Goal: Task Accomplishment & Management: Manage account settings

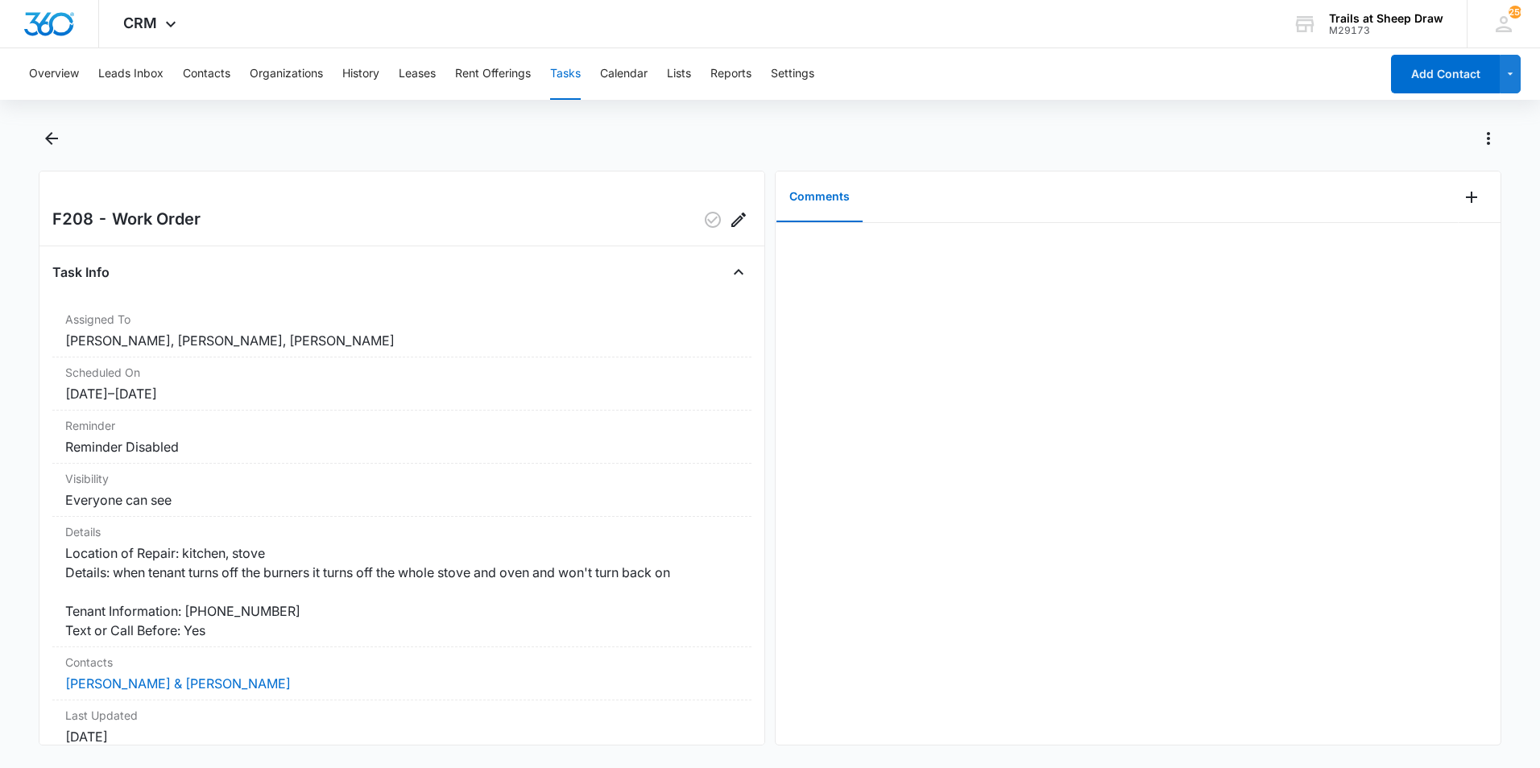
scroll to position [81, 0]
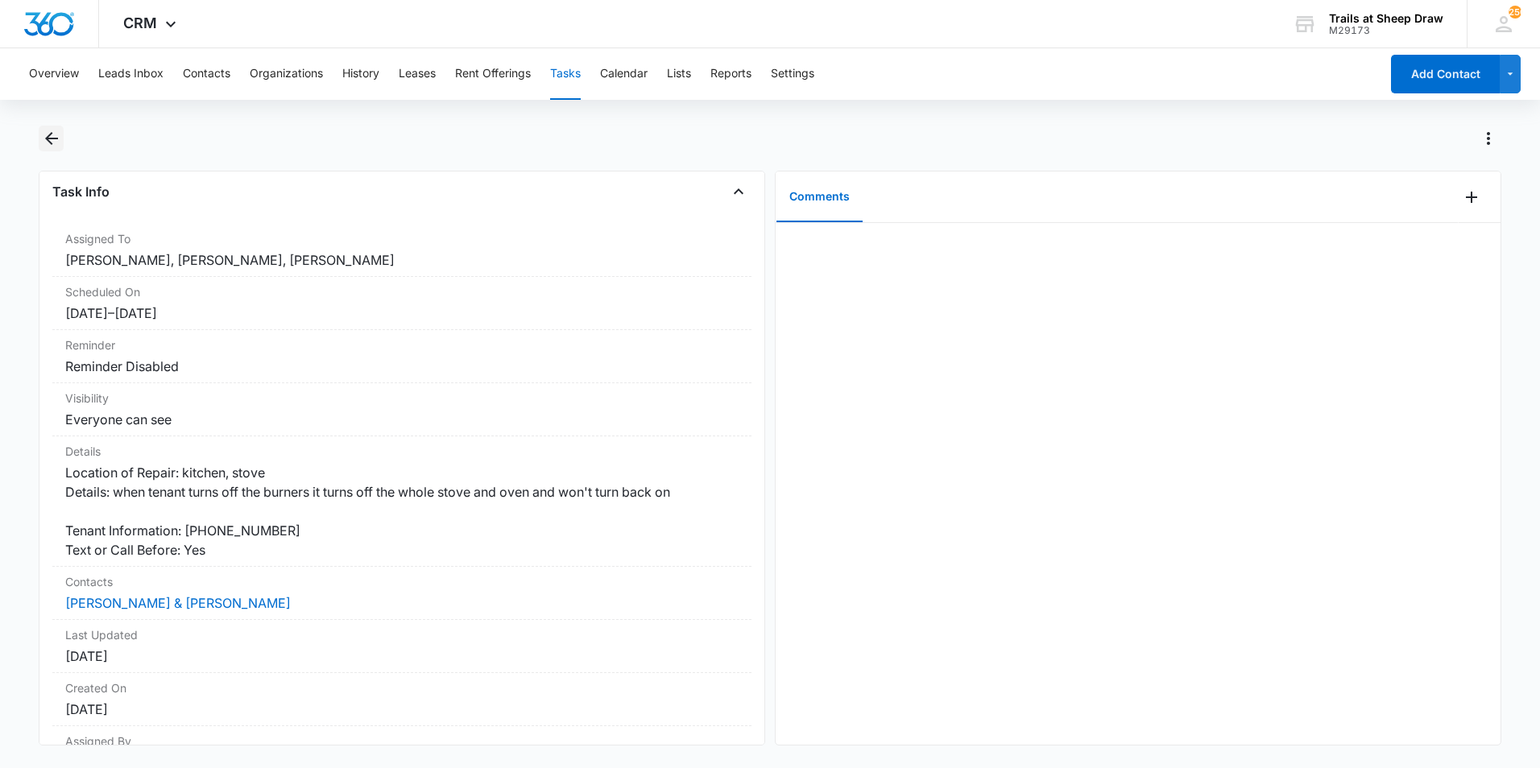
drag, startPoint x: 60, startPoint y: 126, endPoint x: 37, endPoint y: 139, distance: 26.0
click at [59, 126] on button "Back" at bounding box center [51, 139] width 25 height 26
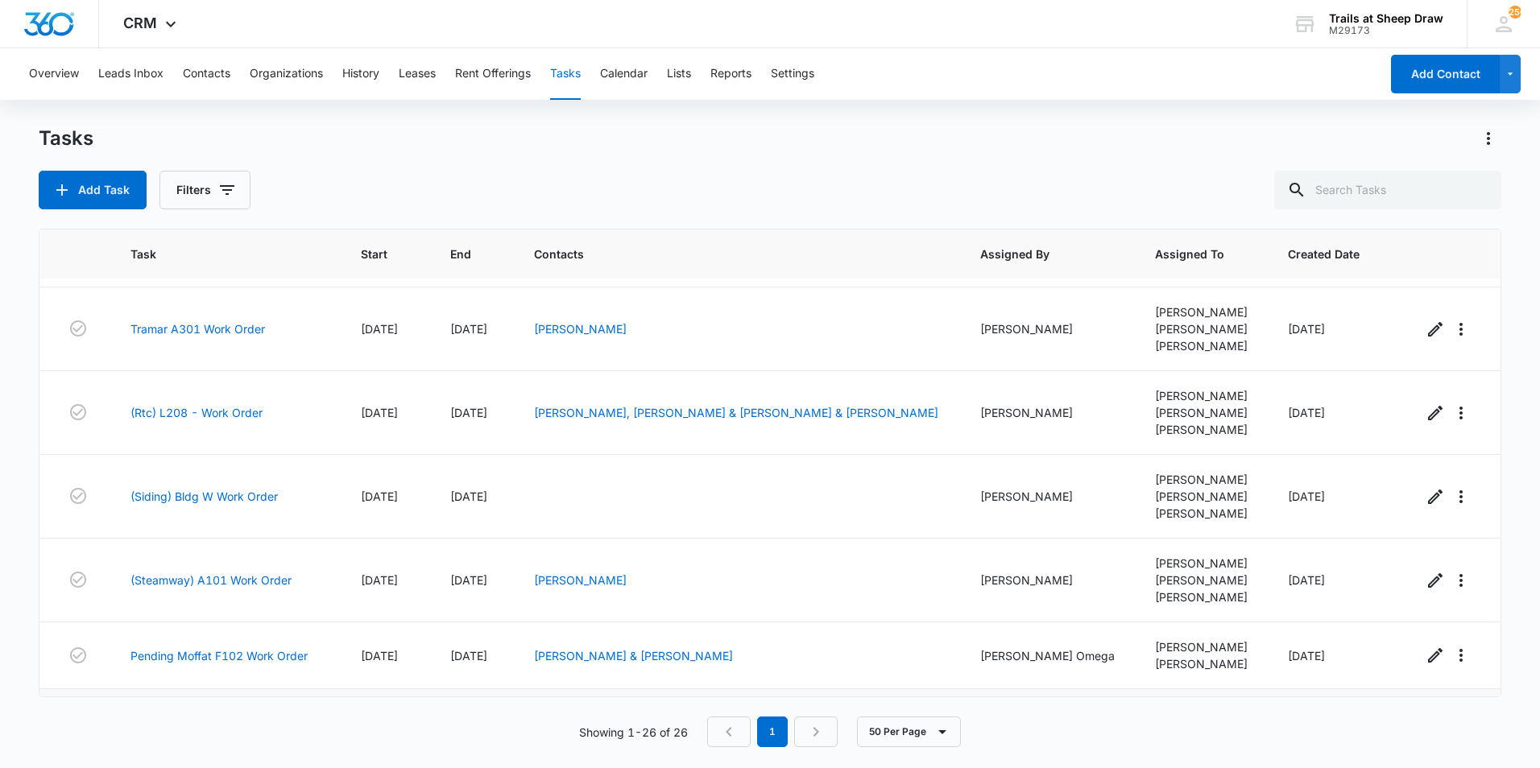
scroll to position [161, 0]
click at [843, 452] on td "[PERSON_NAME], [PERSON_NAME] & [PERSON_NAME] & [PERSON_NAME]" at bounding box center [738, 412] width 447 height 84
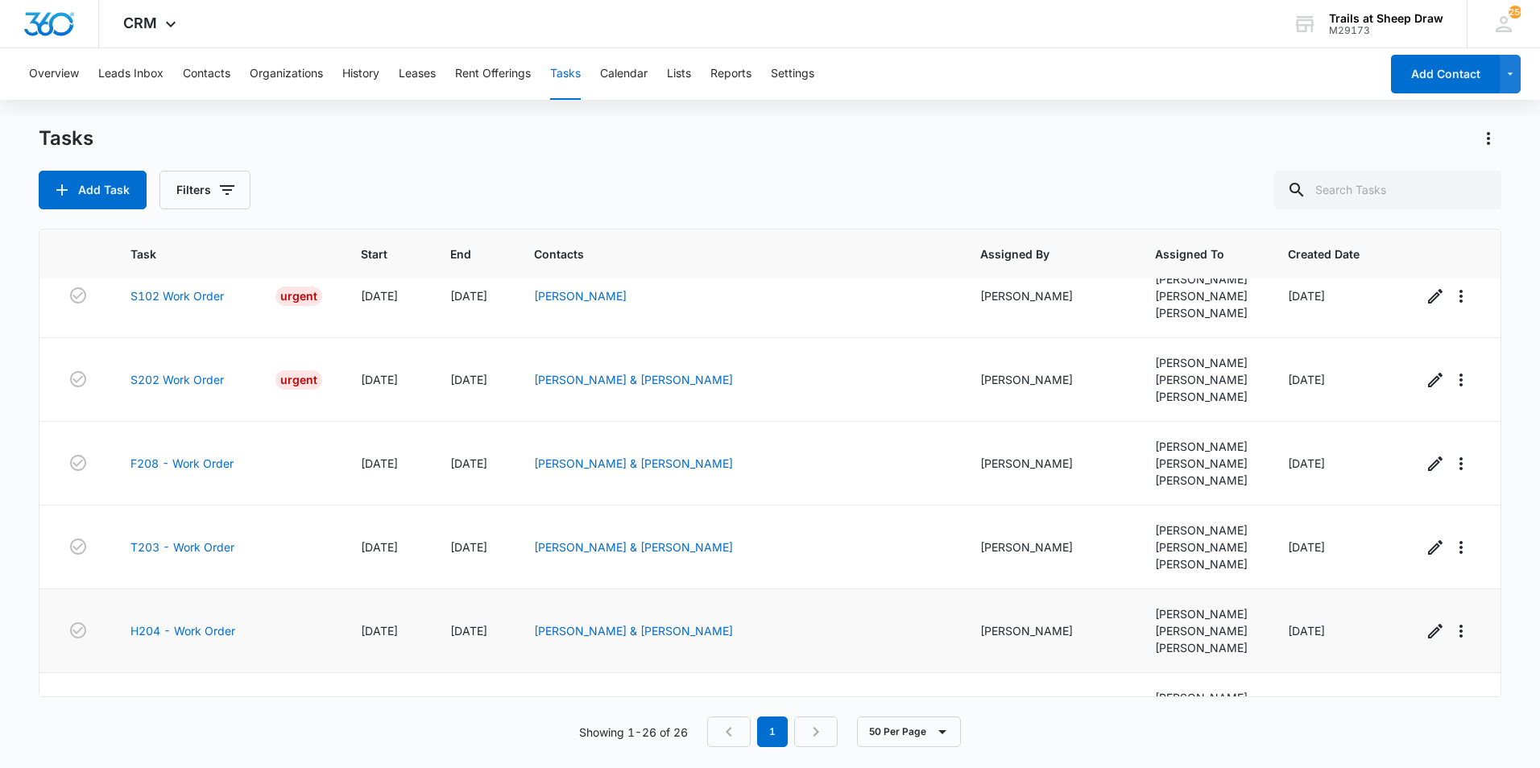
scroll to position [1743, 0]
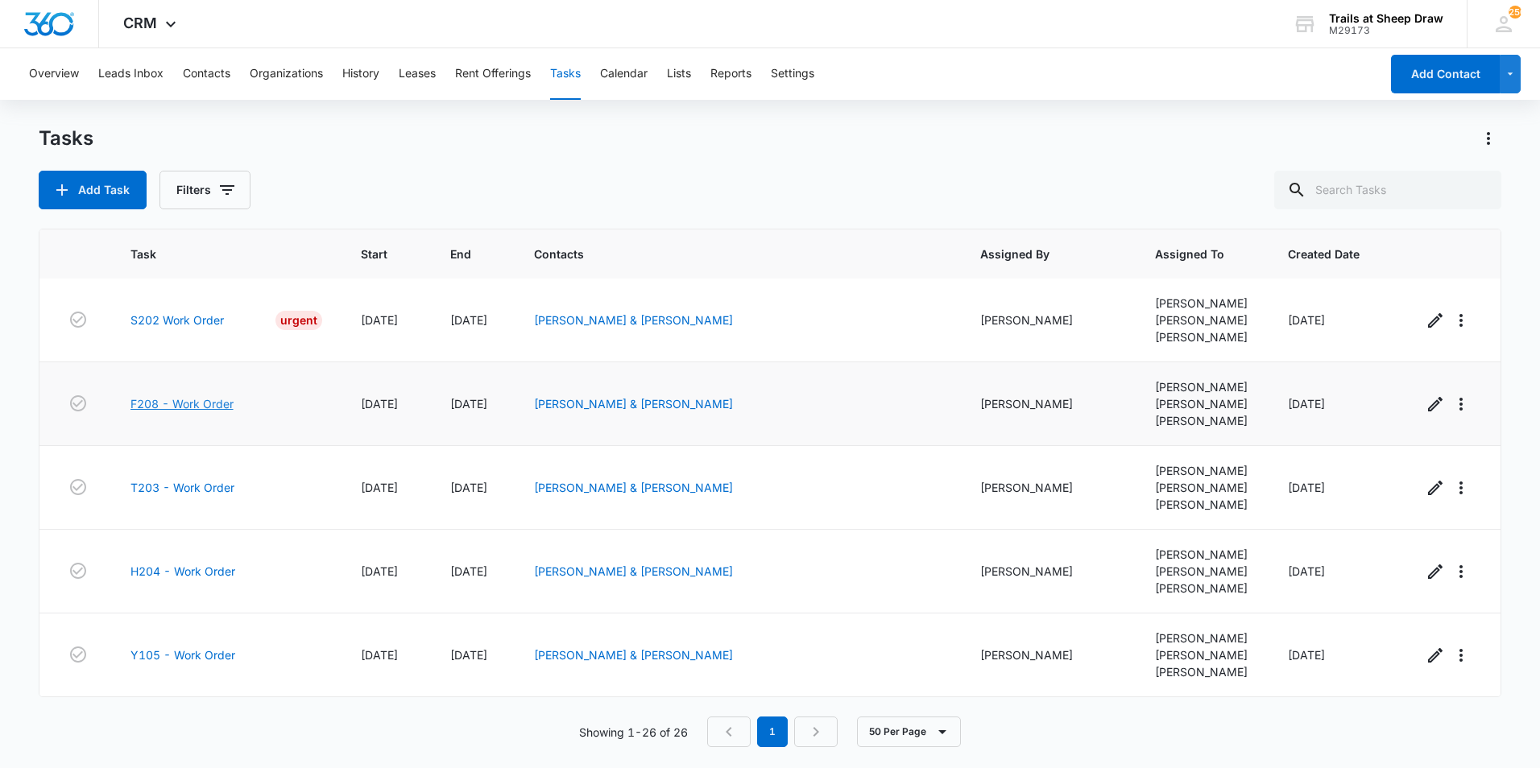
click at [229, 403] on link "F208 - Work Order" at bounding box center [181, 403] width 103 height 17
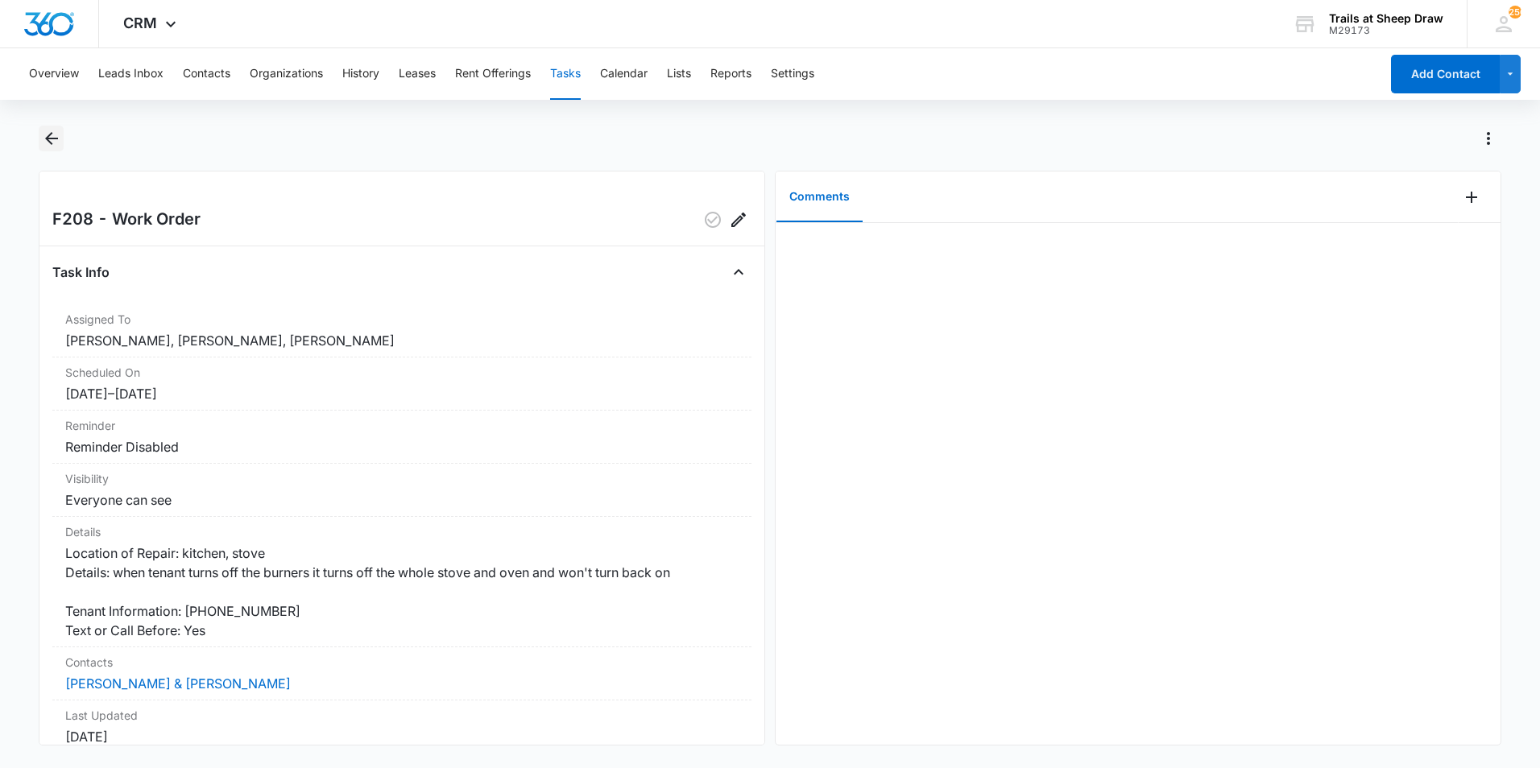
click at [50, 139] on icon "Back" at bounding box center [51, 138] width 13 height 13
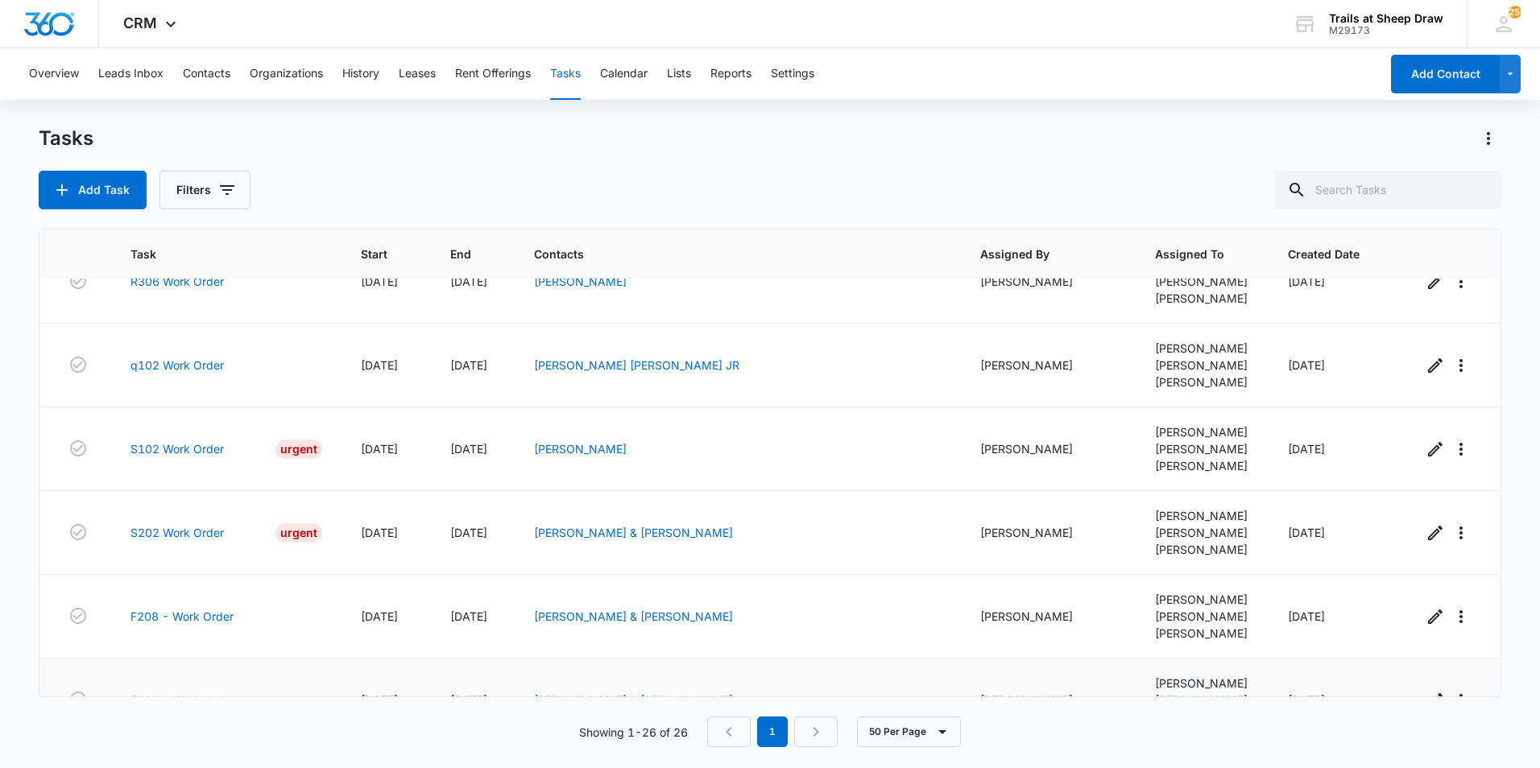
scroll to position [1743, 0]
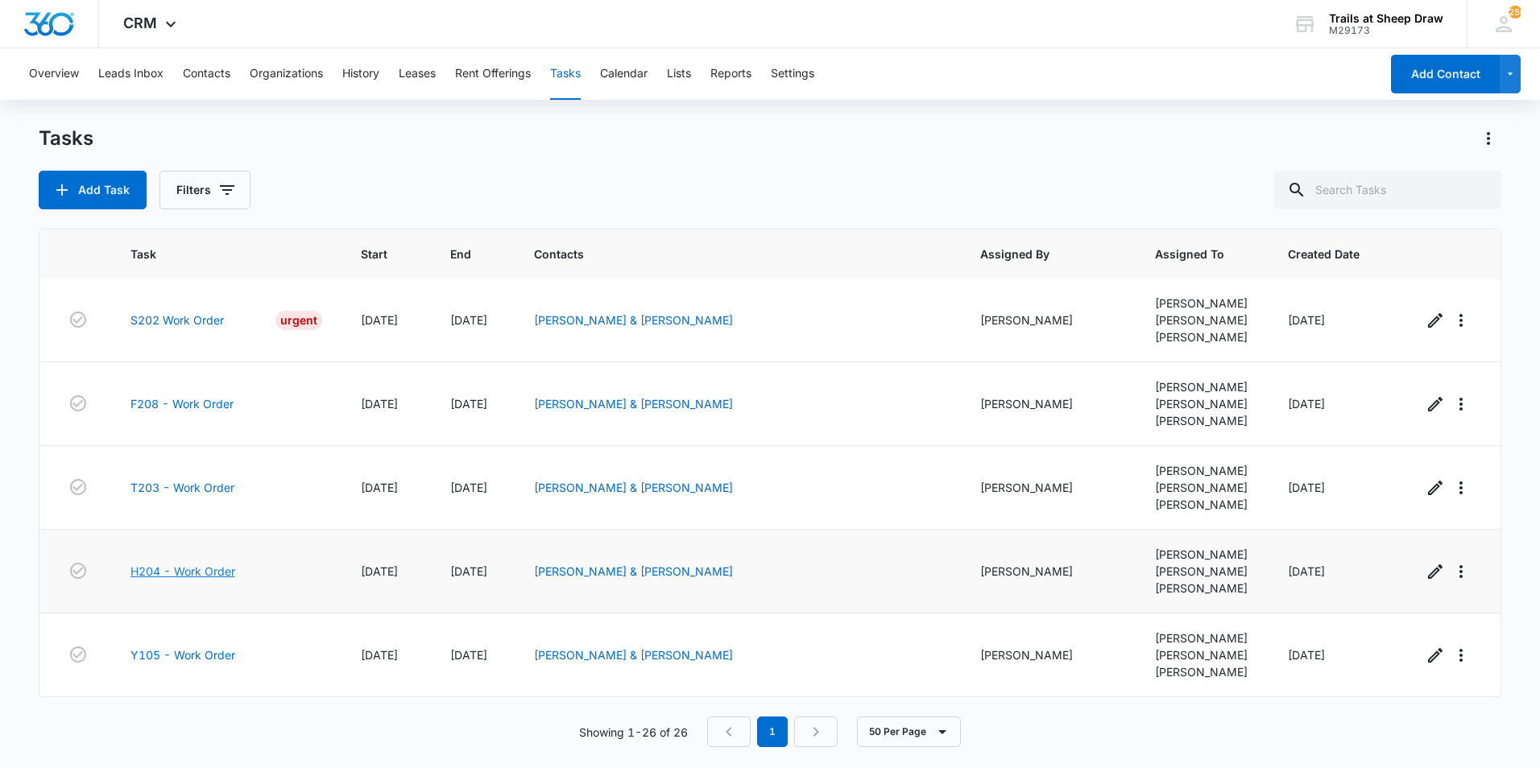
click at [176, 564] on link "H204 - Work Order" at bounding box center [182, 571] width 105 height 17
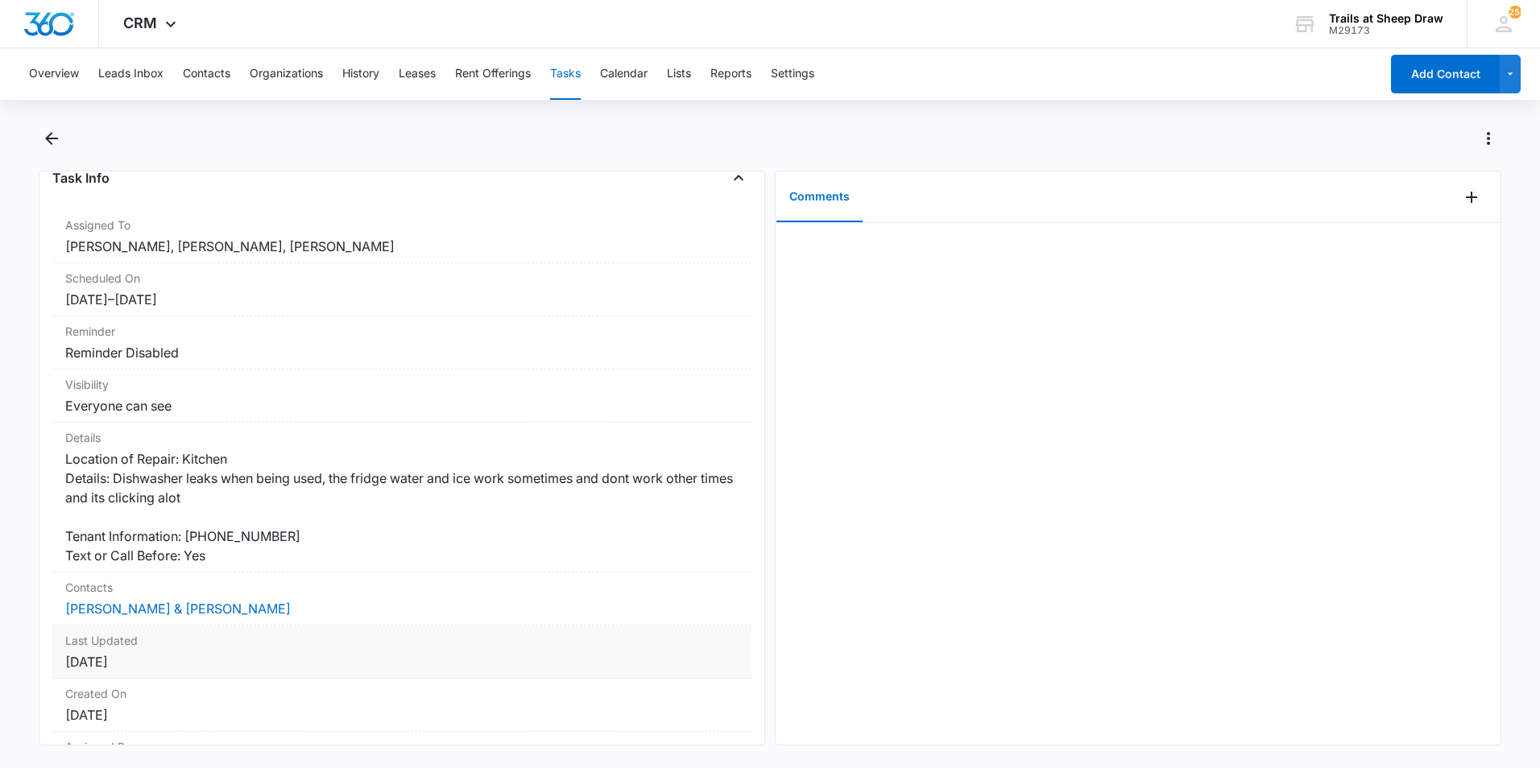
scroll to position [193, 0]
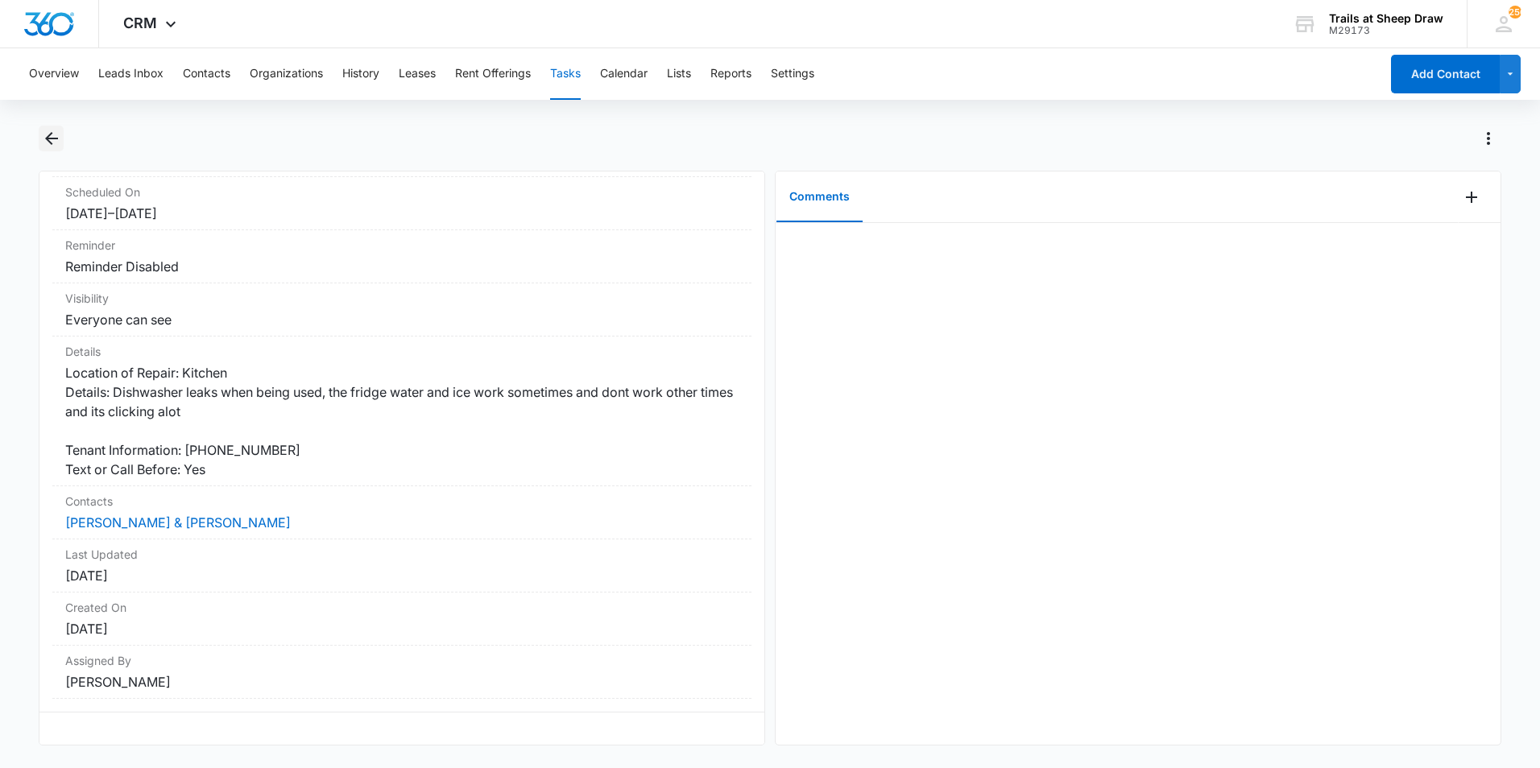
click at [57, 139] on icon "Back" at bounding box center [51, 138] width 13 height 13
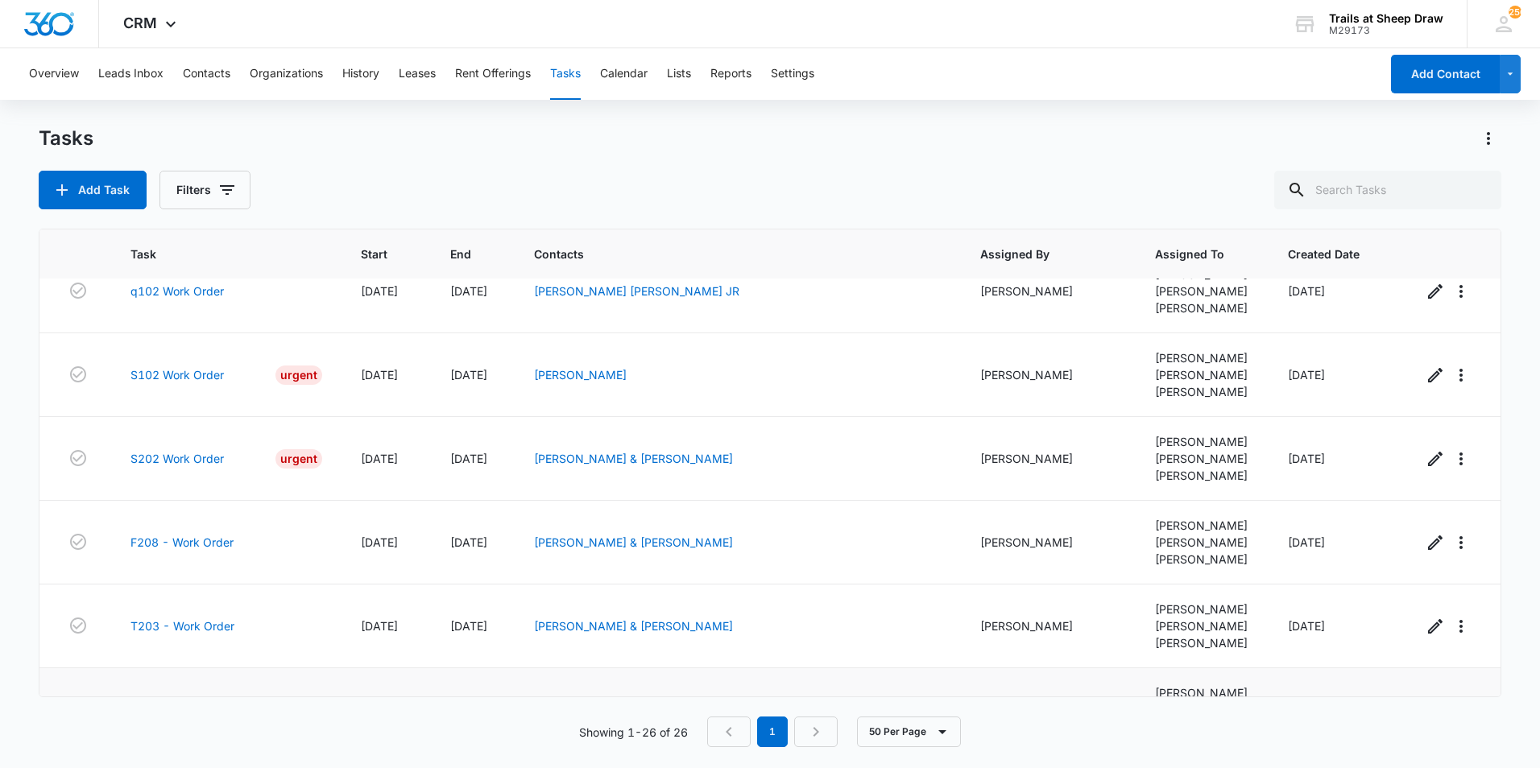
scroll to position [1743, 0]
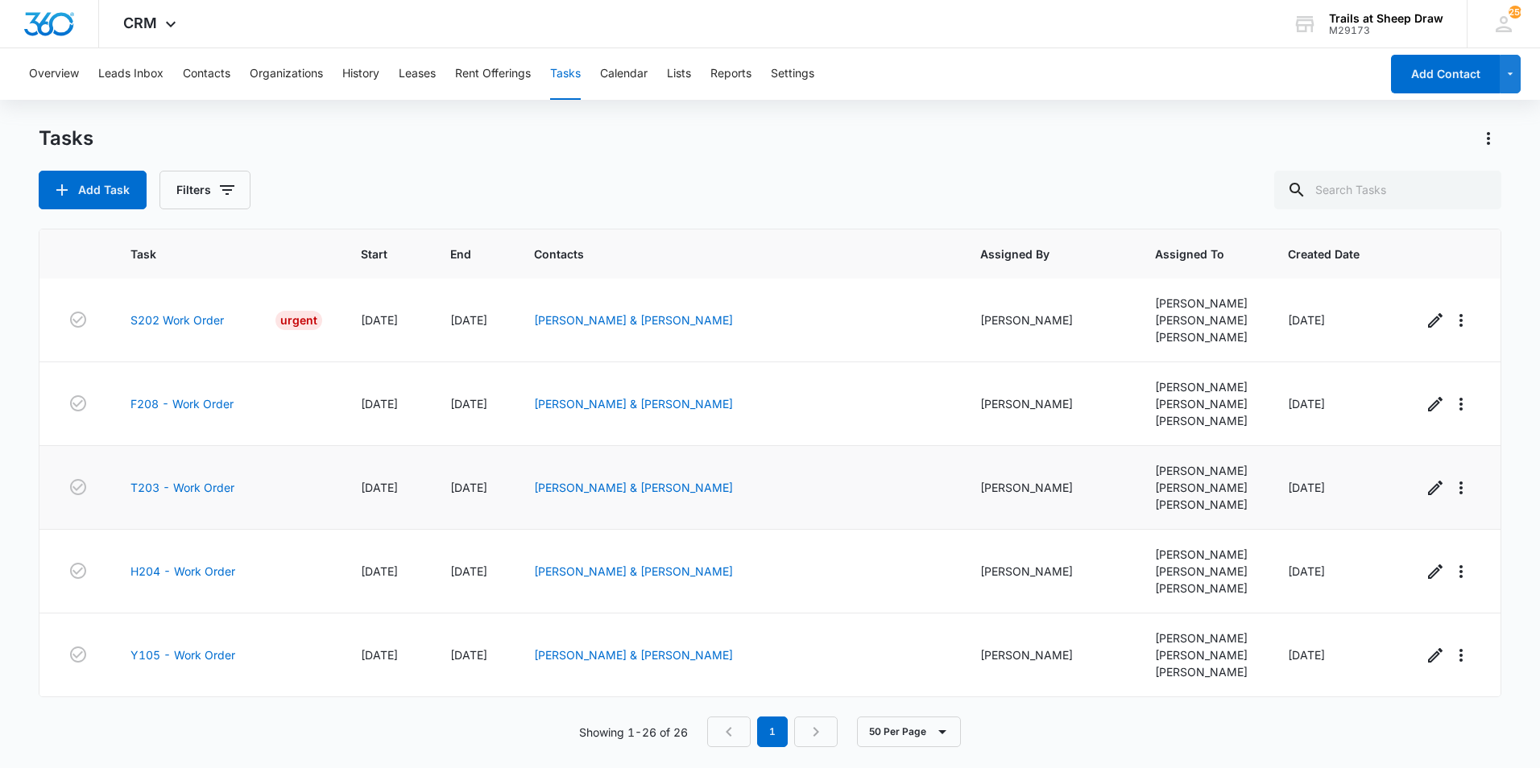
click at [184, 496] on td "T203 - Work Order" at bounding box center [226, 488] width 230 height 84
click at [188, 491] on link "T203 - Work Order" at bounding box center [182, 487] width 104 height 17
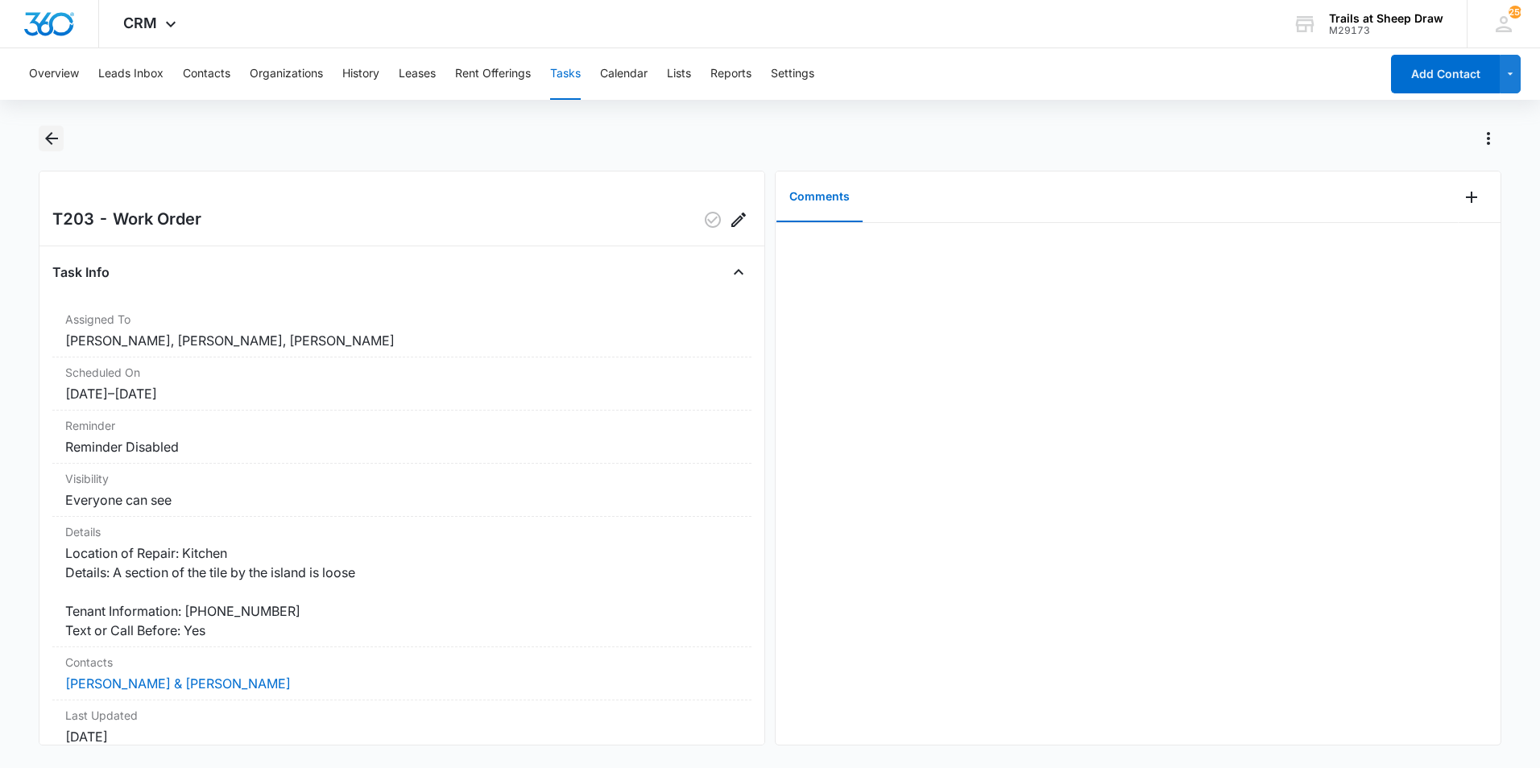
click at [43, 133] on icon "Back" at bounding box center [51, 138] width 19 height 19
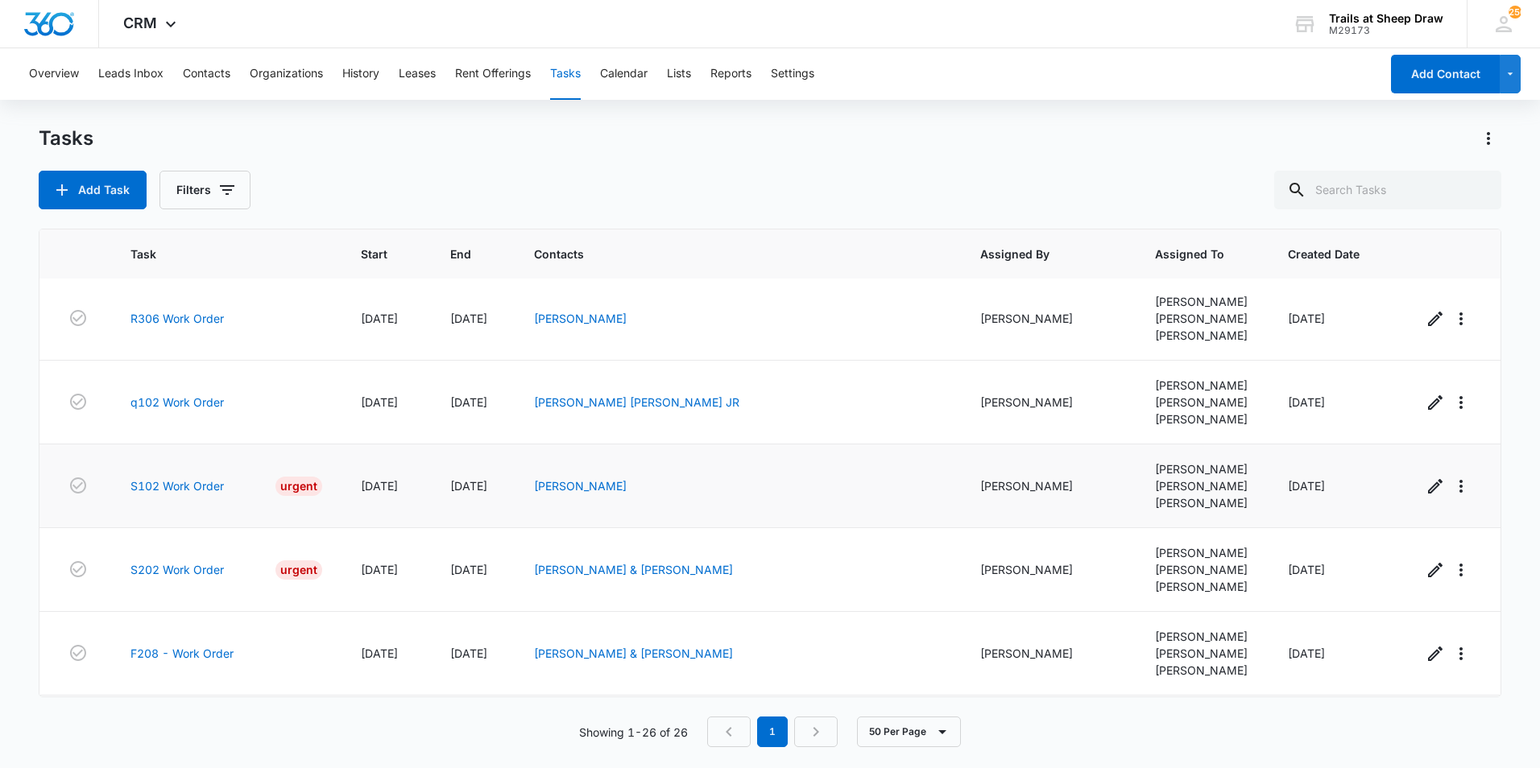
scroll to position [1530, 0]
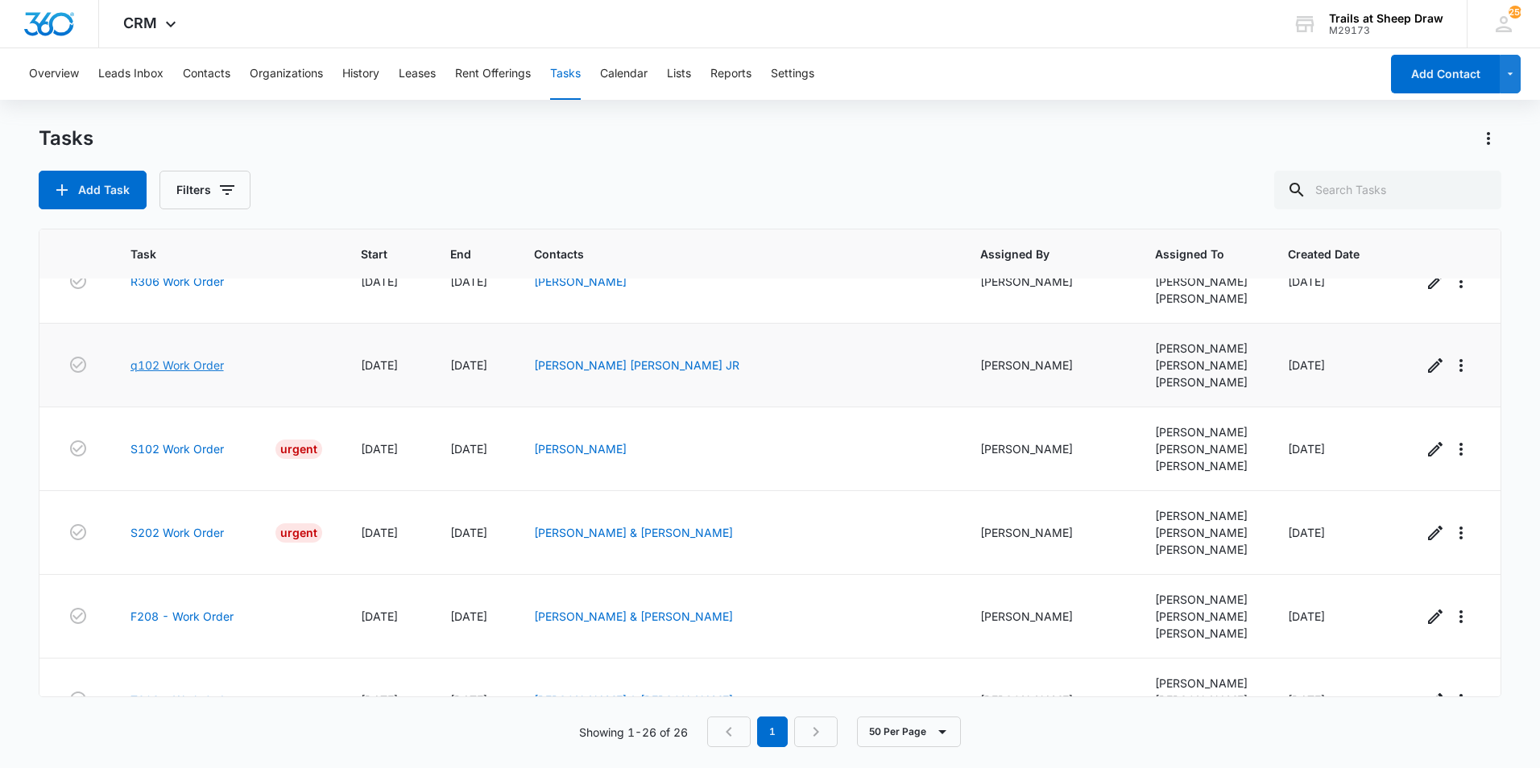
click at [163, 359] on link "q102 Work Order" at bounding box center [176, 365] width 93 height 17
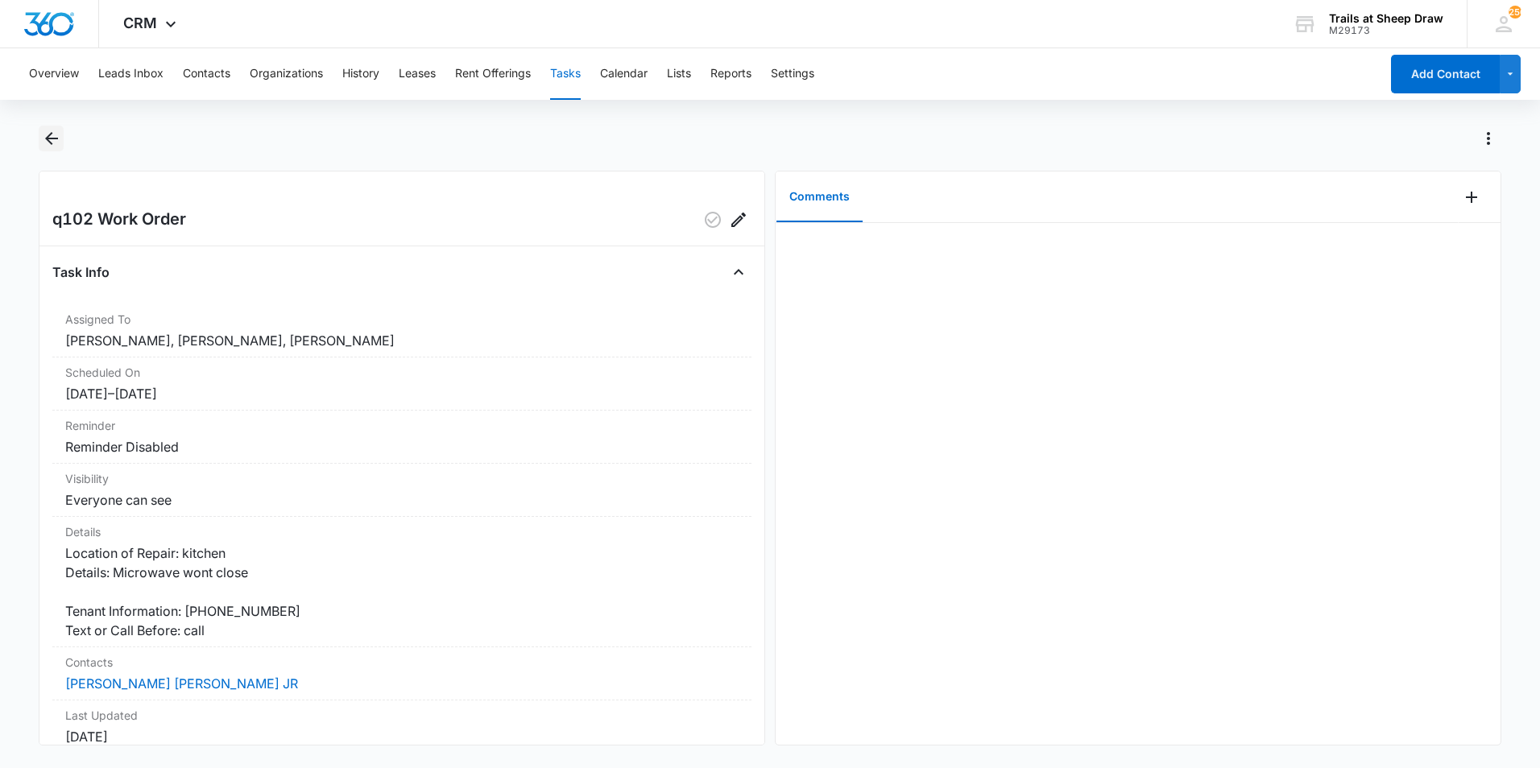
click at [48, 137] on icon "Back" at bounding box center [51, 138] width 13 height 13
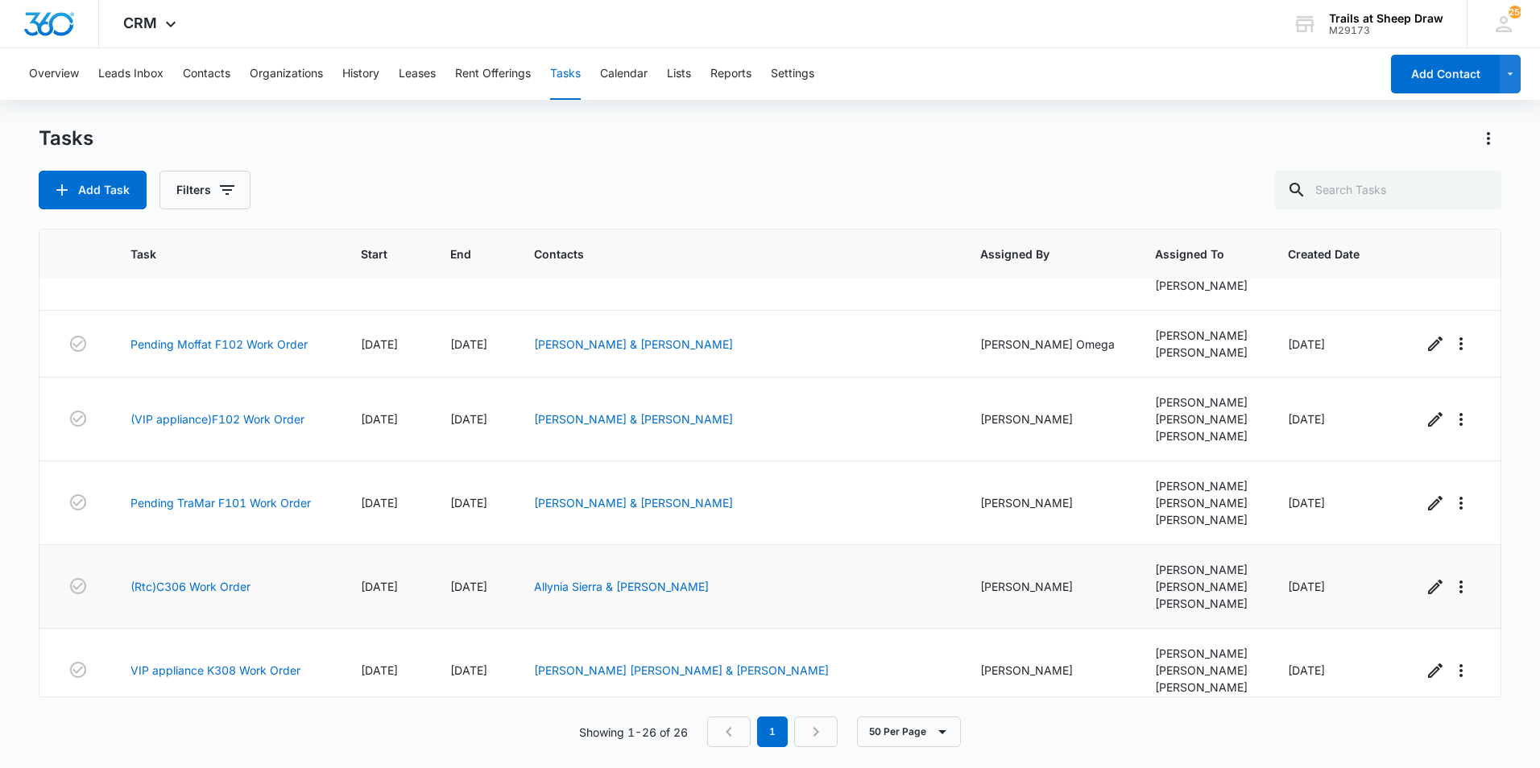
scroll to position [374, 0]
